Goal: Complete application form: Complete application form

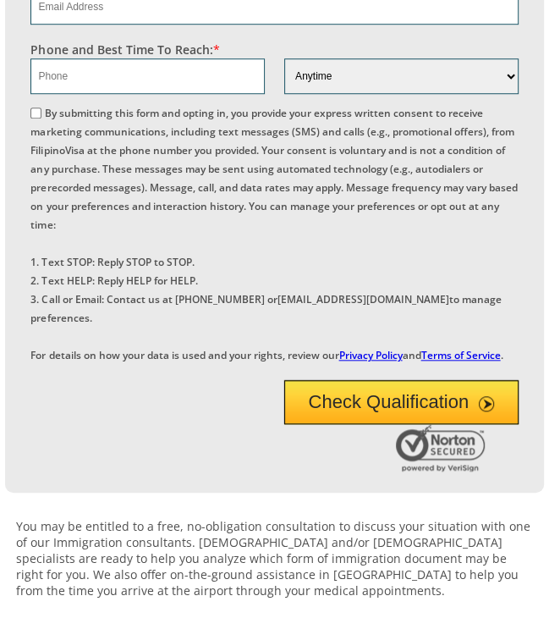
scroll to position [677, 0]
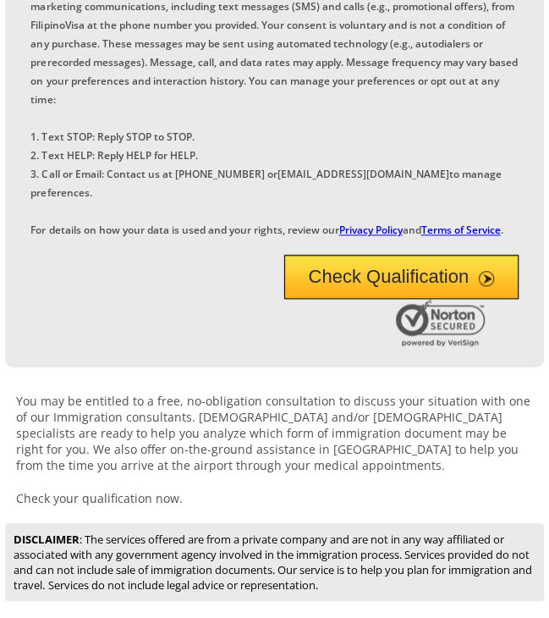
click at [329, 299] on button "Check Qualification" at bounding box center [401, 277] width 234 height 44
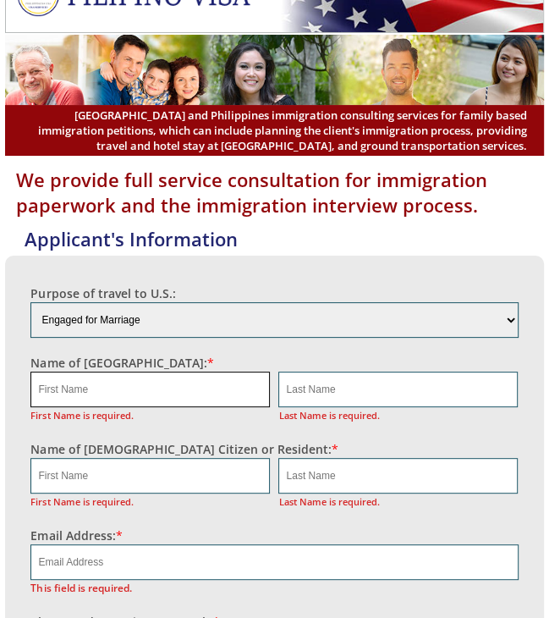
scroll to position [85, 0]
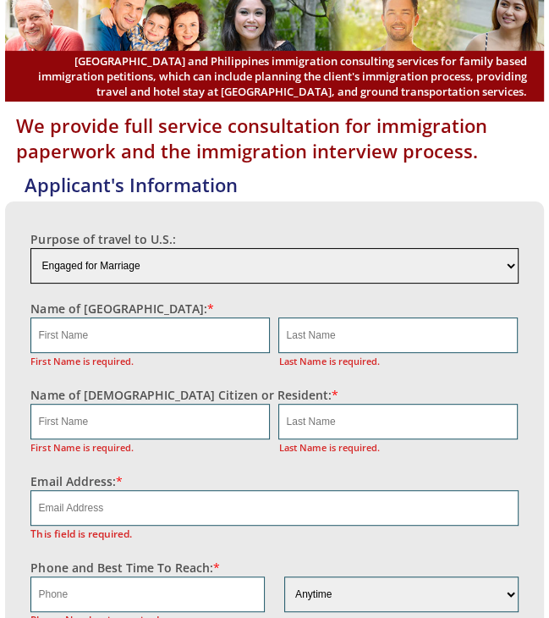
click at [168, 269] on select "Engaged for Marriage Already Married to [DEMOGRAPHIC_DATA] Citizen / Resident F…" at bounding box center [273, 266] width 487 height 36
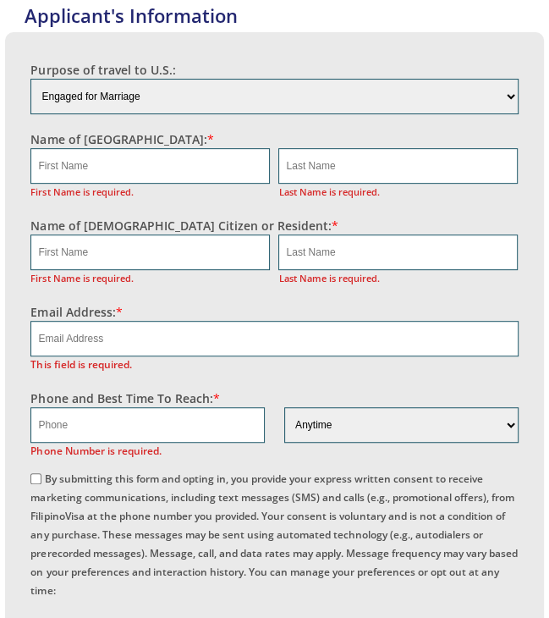
scroll to position [169, 0]
